Goal: Information Seeking & Learning: Learn about a topic

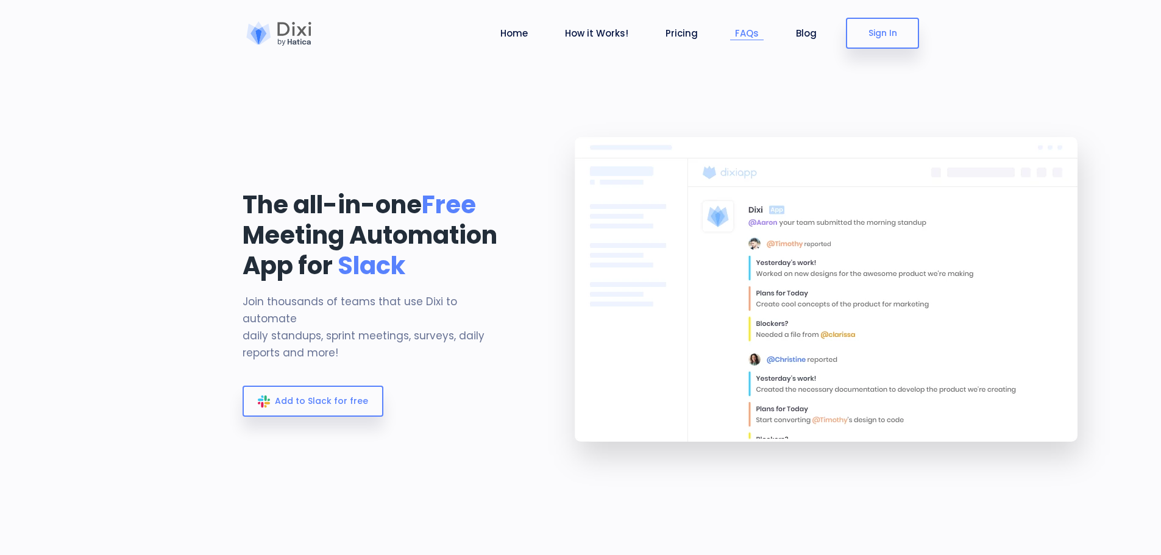
click at [741, 38] on link "FAQs" at bounding box center [747, 33] width 34 height 14
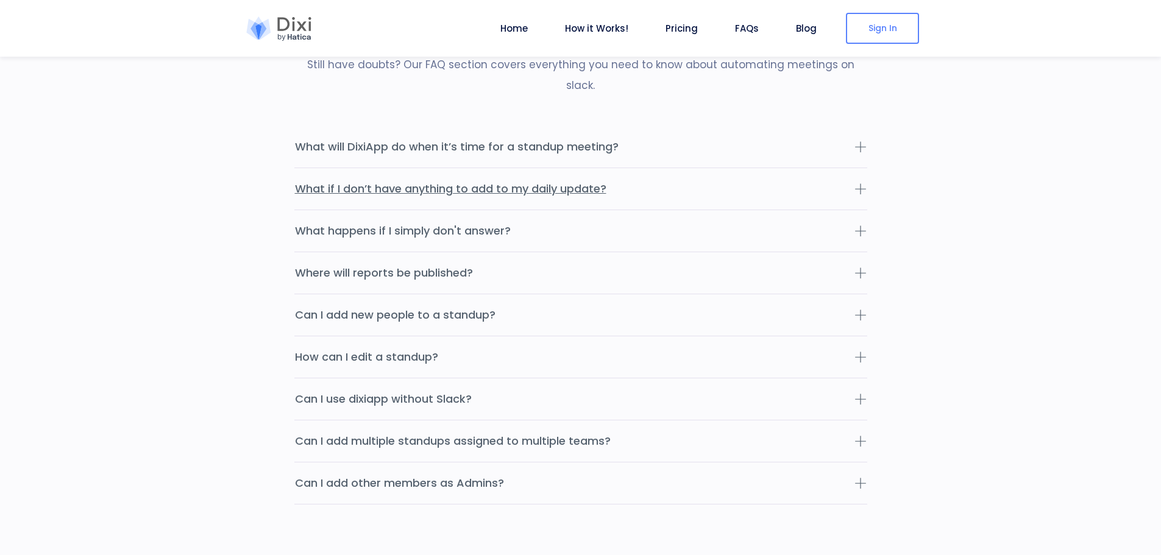
scroll to position [3912, 0]
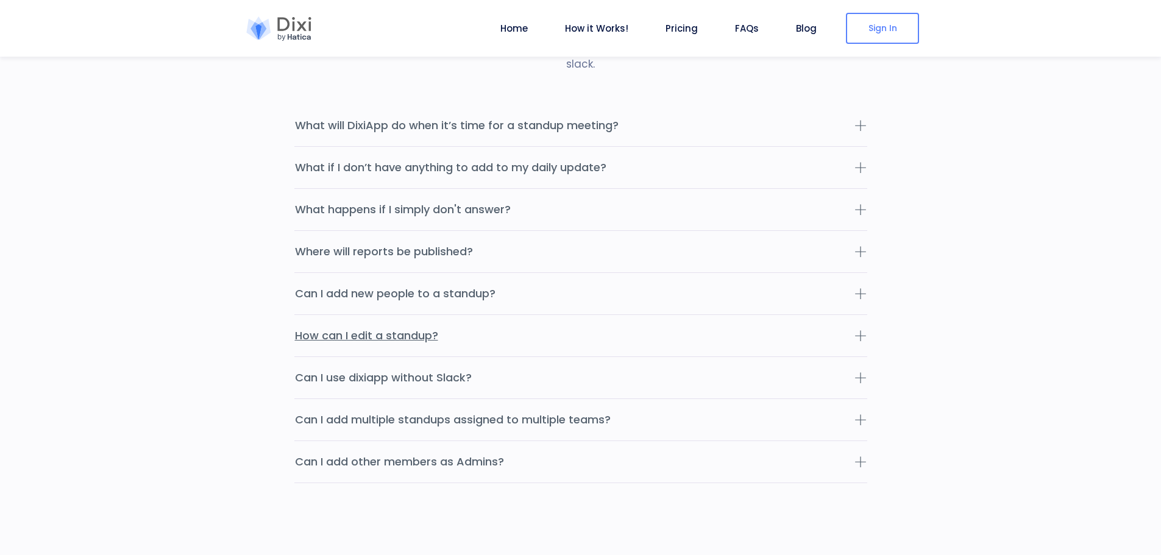
click at [638, 322] on button "How can I edit a standup?" at bounding box center [580, 335] width 573 height 41
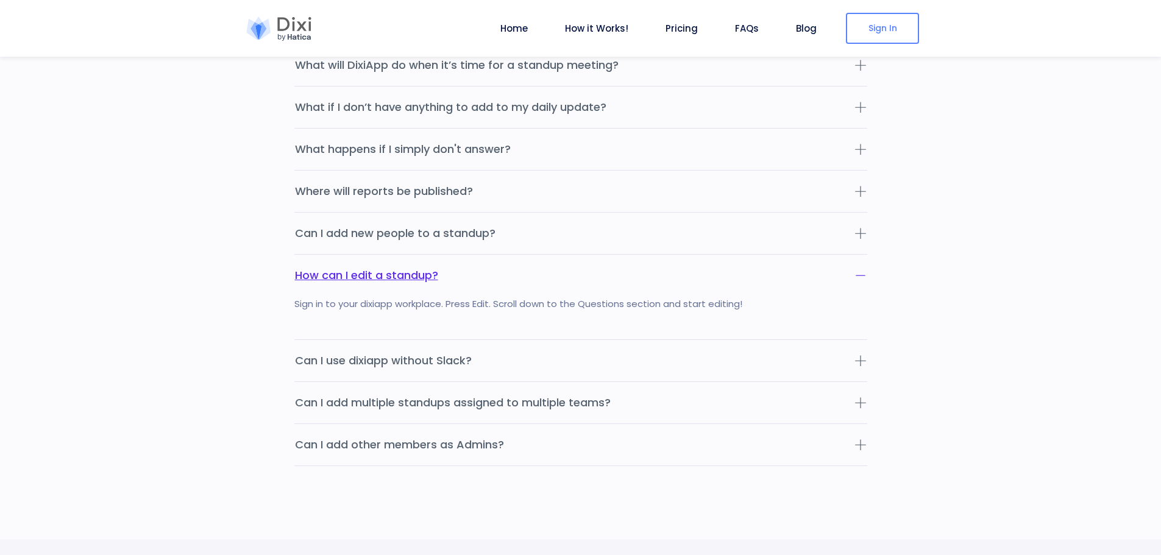
scroll to position [3973, 0]
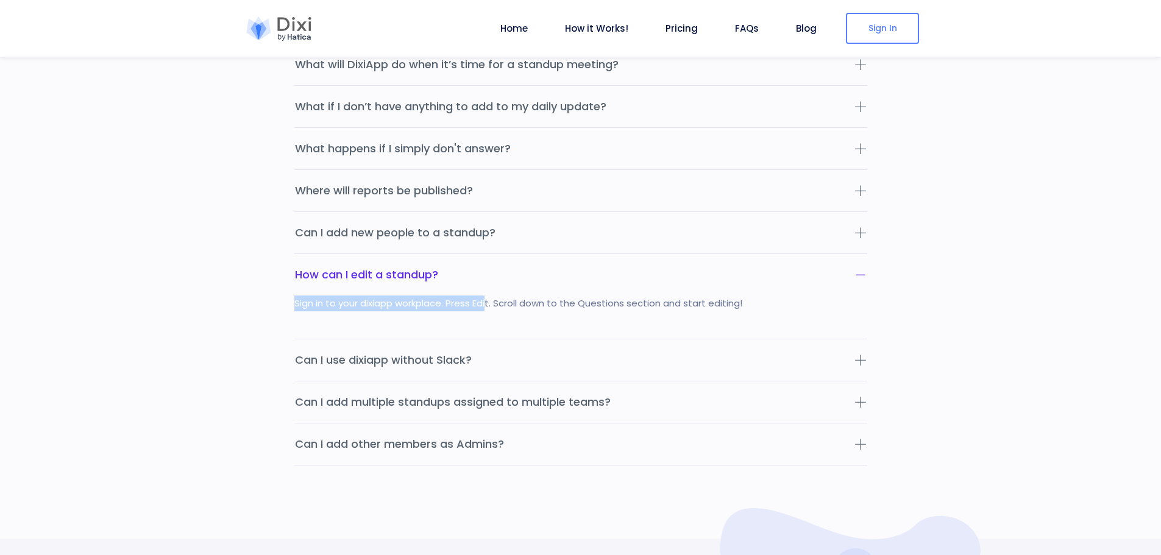
drag, startPoint x: 296, startPoint y: 281, endPoint x: 487, endPoint y: 281, distance: 191.3
click at [487, 295] on div "Sign in to your dixiapp workplace. Press Edit. Scroll down to the Questions sec…" at bounding box center [580, 316] width 573 height 43
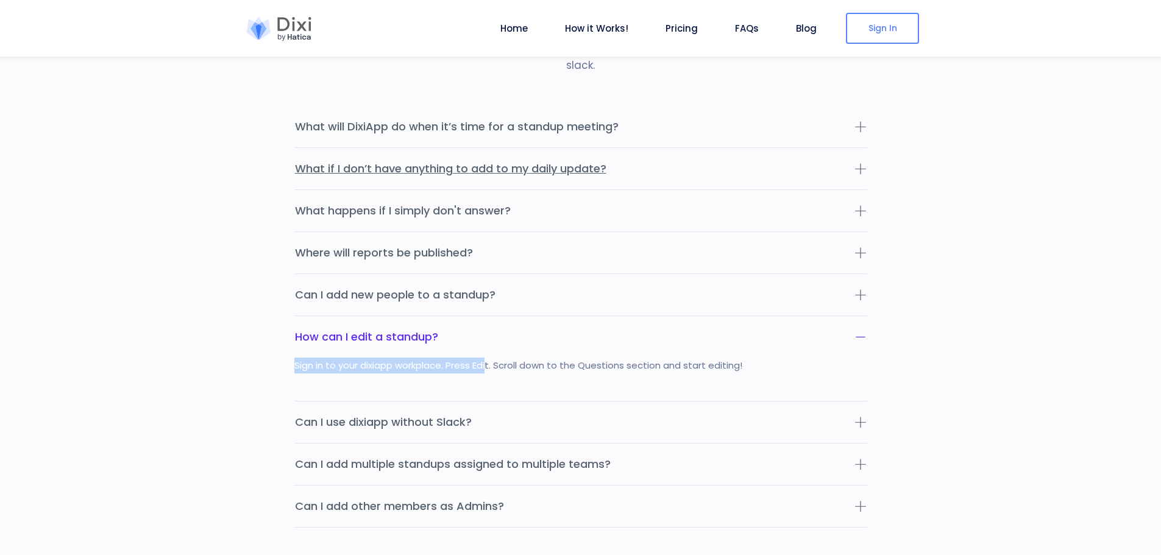
scroll to position [3851, 0]
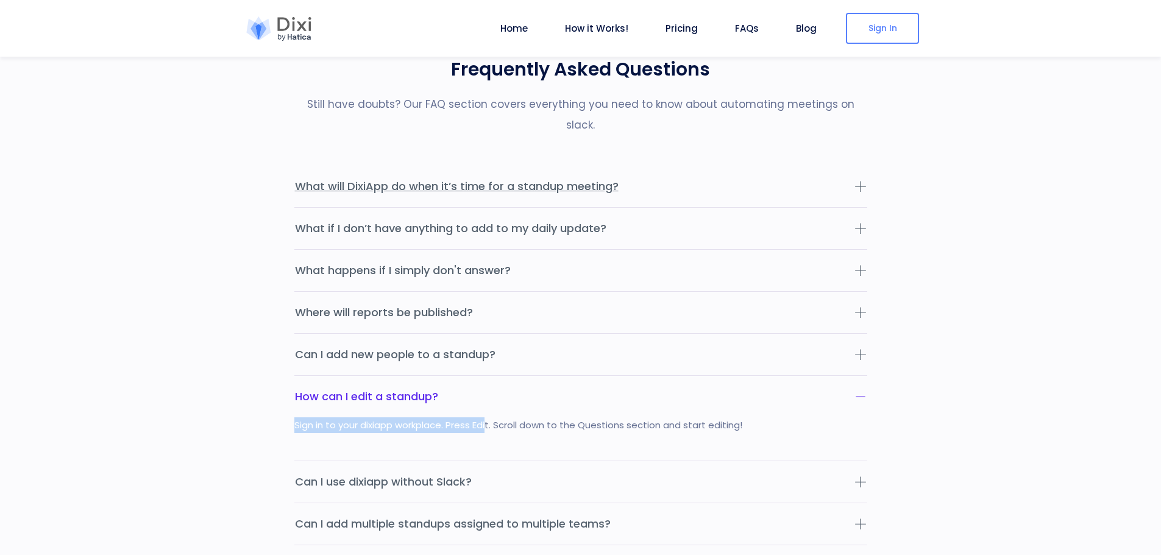
click at [675, 166] on button "What will DixiApp do when it’s time for a standup meeting?" at bounding box center [580, 186] width 573 height 41
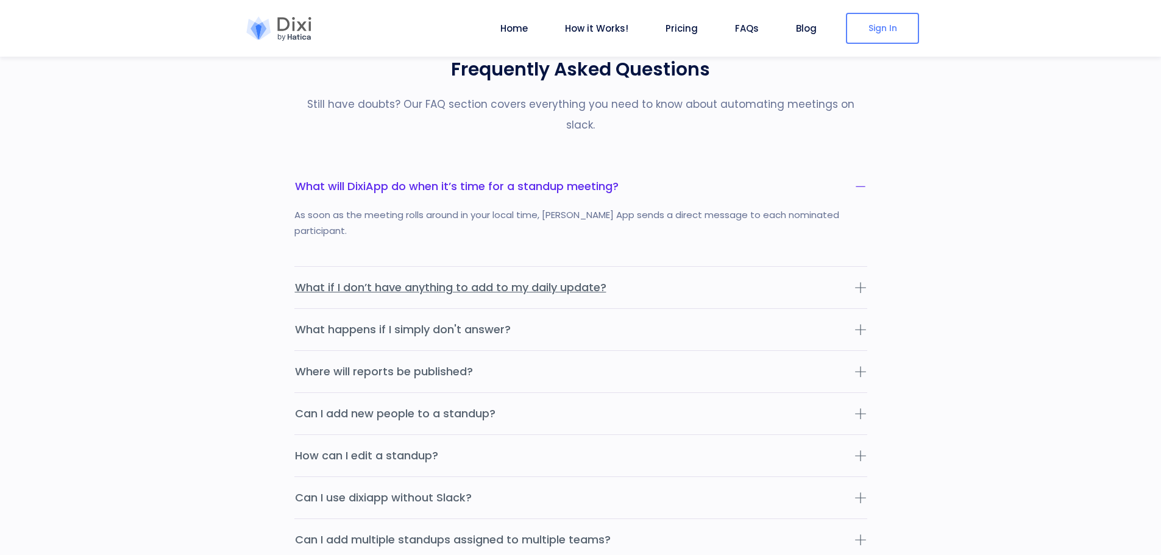
click at [638, 267] on button "What if I don’t have anything to add to my daily update?" at bounding box center [580, 287] width 573 height 41
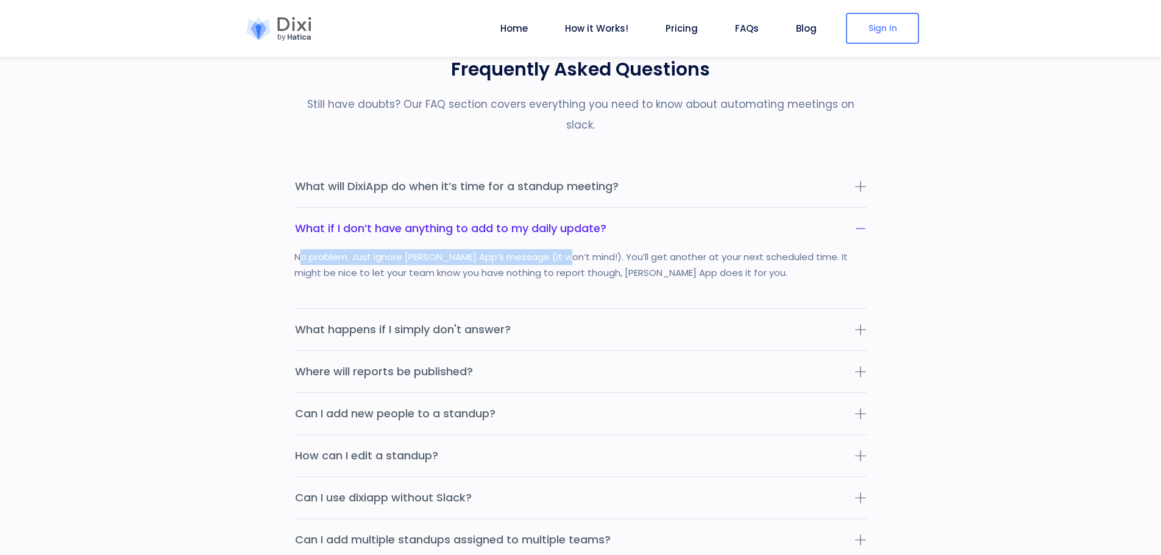
drag, startPoint x: 298, startPoint y: 237, endPoint x: 666, endPoint y: 253, distance: 368.9
click at [559, 249] on div "No problem. Just ignore [PERSON_NAME] App’s message (it won’t mind!). You’ll ge…" at bounding box center [580, 278] width 573 height 59
click at [629, 309] on button "What happens if I simply don't answer?" at bounding box center [580, 329] width 573 height 41
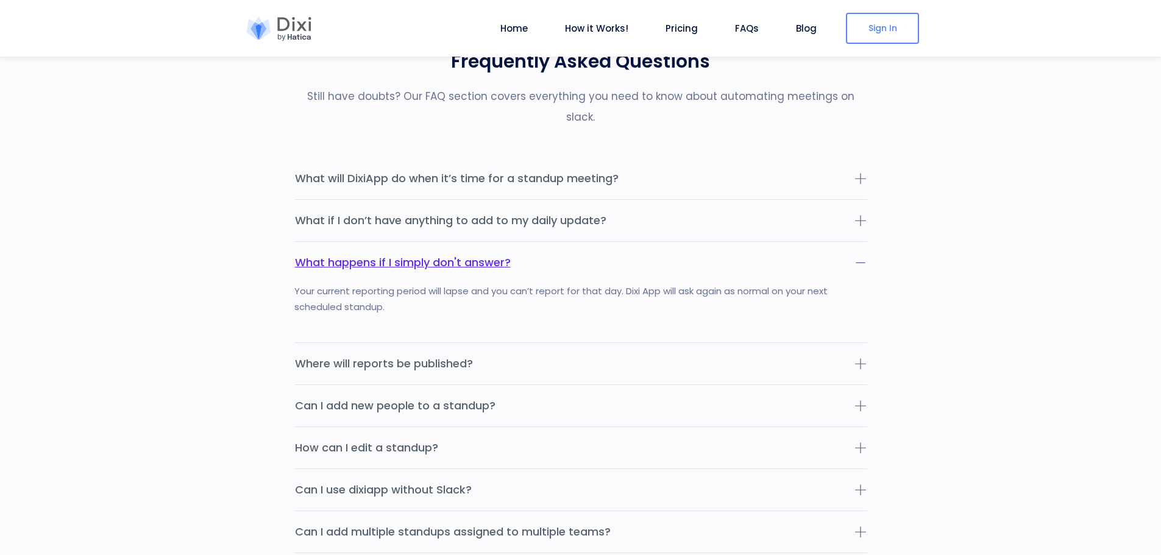
scroll to position [3912, 0]
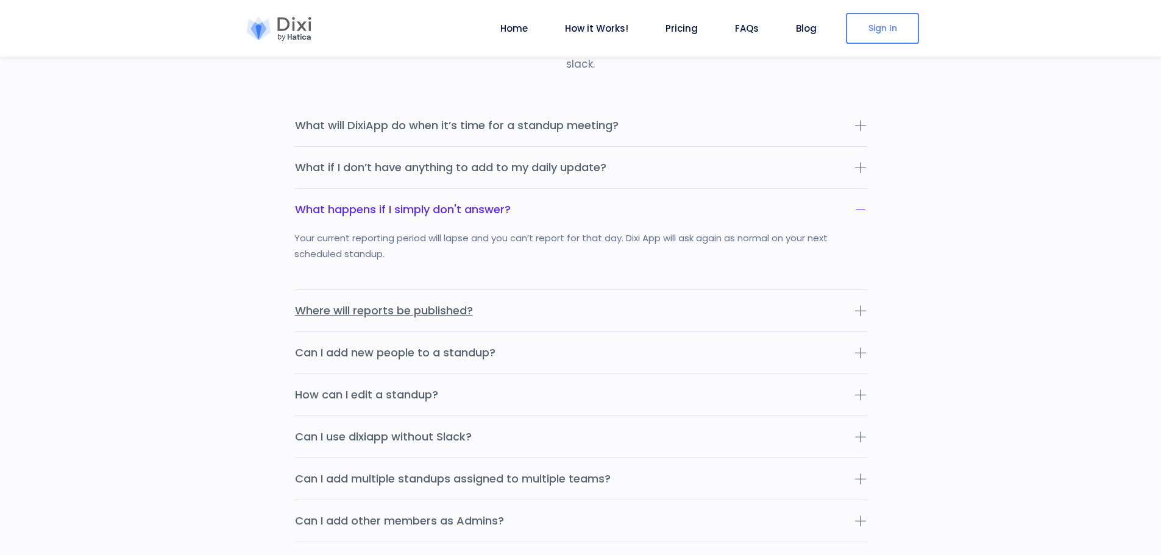
click at [538, 290] on button "Where will reports be published?" at bounding box center [580, 310] width 573 height 41
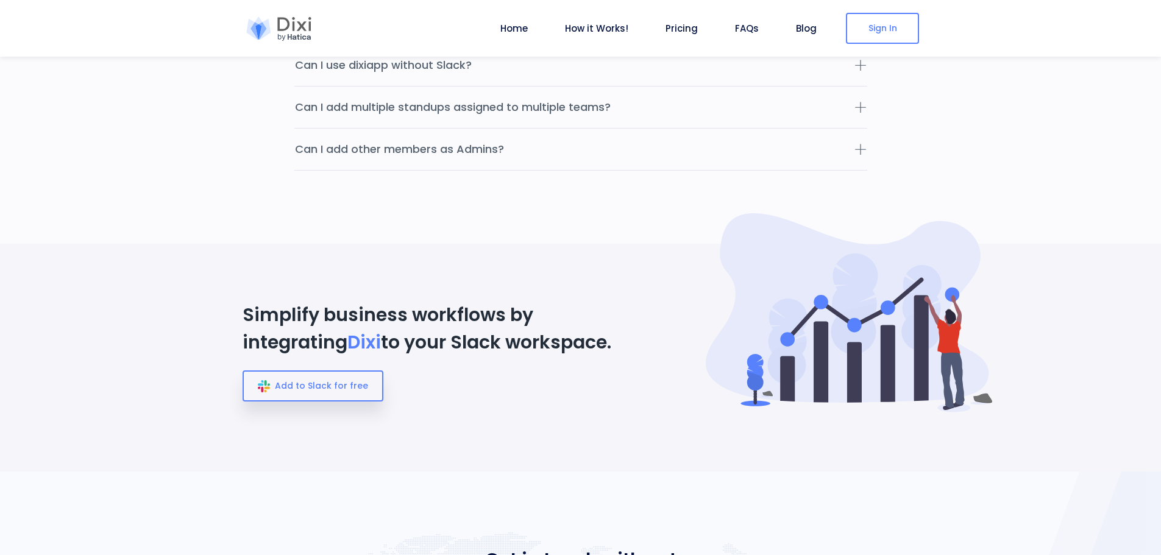
scroll to position [4277, 0]
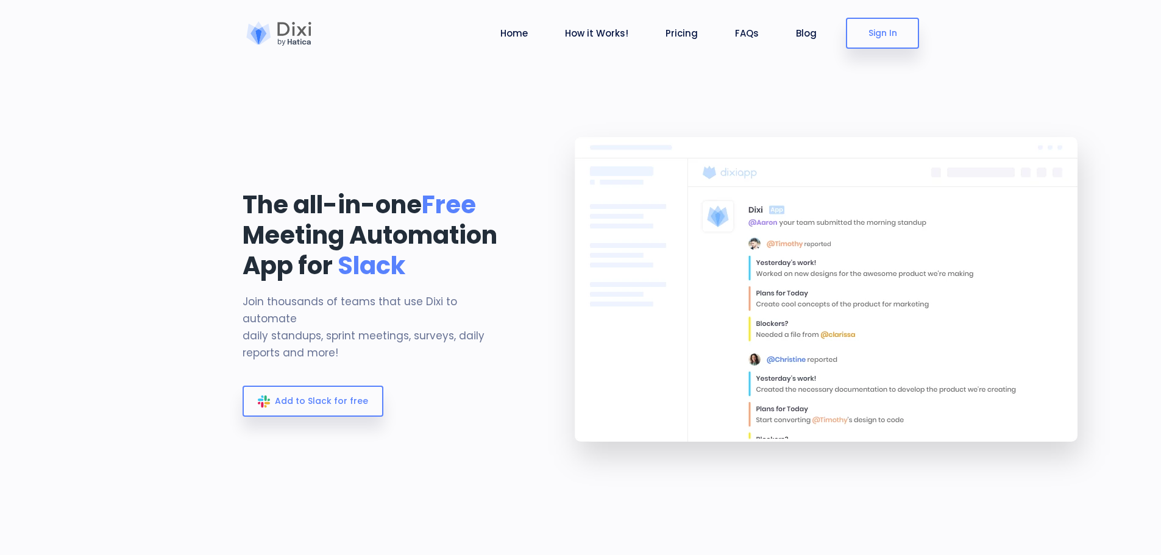
drag, startPoint x: 720, startPoint y: 242, endPoint x: 671, endPoint y: 243, distance: 49.4
